Goal: Task Accomplishment & Management: Complete application form

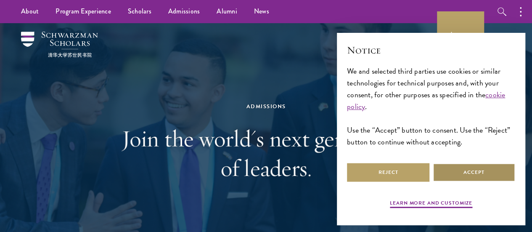
click at [480, 170] on button "Accept" at bounding box center [474, 172] width 82 height 19
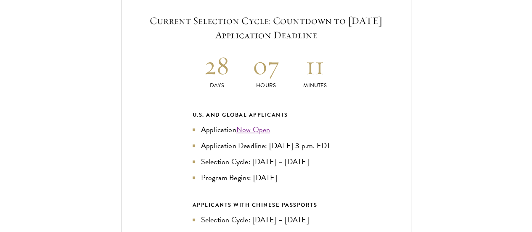
scroll to position [1810, 0]
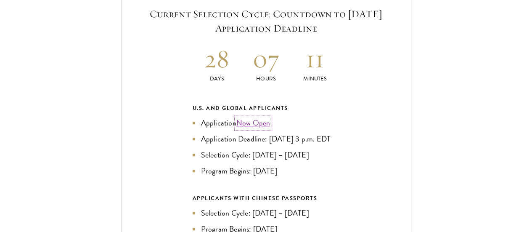
click at [261, 117] on link "Now Open" at bounding box center [254, 122] width 34 height 11
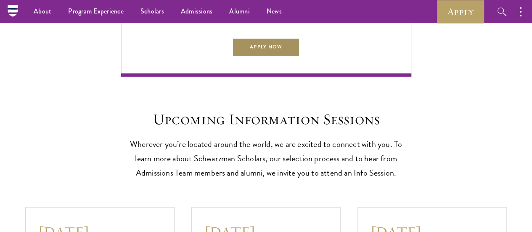
scroll to position [1978, 0]
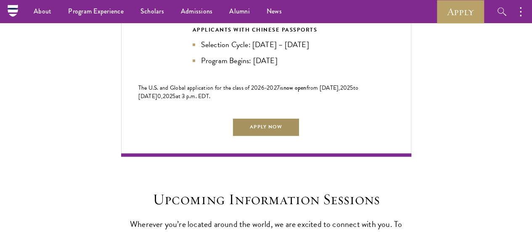
click at [287, 117] on link "Apply Now" at bounding box center [265, 126] width 67 height 19
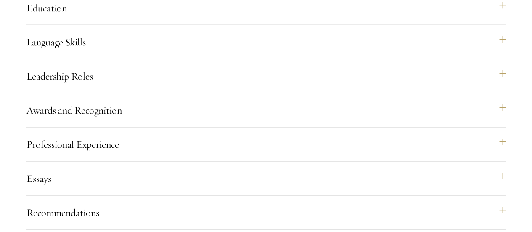
scroll to position [884, 0]
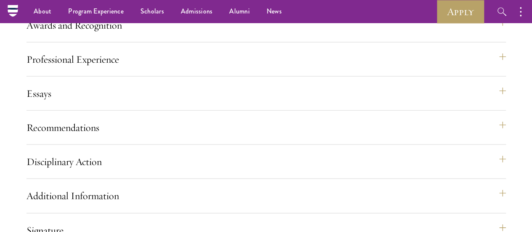
scroll to position [926, 0]
